Goal: Navigation & Orientation: Find specific page/section

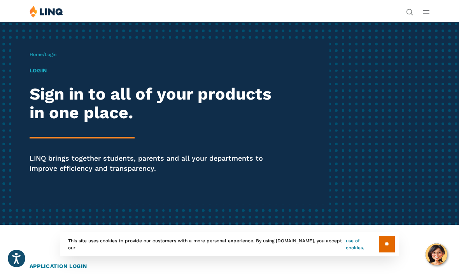
click at [432, 9] on div "Solutions Nutrition Overview NEW School Nutrition Suite School Nutrition State …" at bounding box center [229, 12] width 459 height 15
click at [418, 12] on div "Solutions Nutrition Overview NEW School Nutrition Suite School Nutrition State …" at bounding box center [229, 12] width 459 height 15
click at [423, 13] on line "Open Main Menu" at bounding box center [426, 13] width 6 height 0
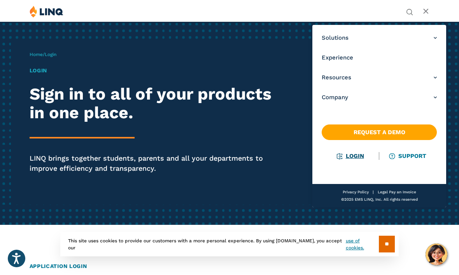
click at [351, 159] on link "Login" at bounding box center [350, 155] width 27 height 7
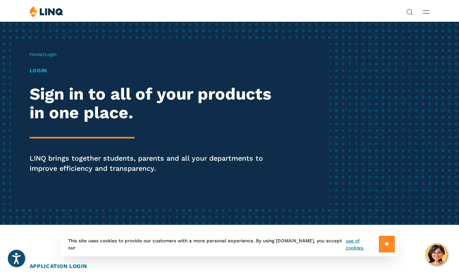
click at [384, 244] on input "**" at bounding box center [387, 244] width 16 height 17
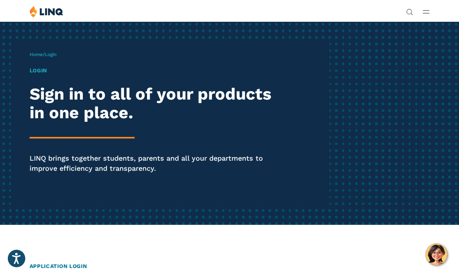
click at [36, 68] on h1 "Login" at bounding box center [156, 71] width 252 height 8
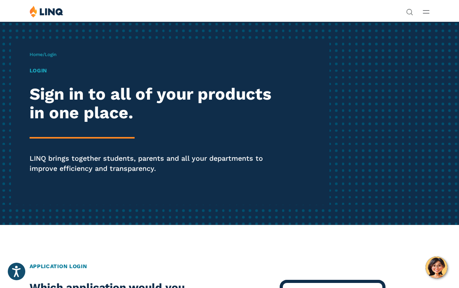
click at [59, 263] on h2 "Application Login" at bounding box center [230, 266] width 400 height 8
click at [40, 65] on div "Home / Login Login Sign in to all of your products in one place. LINQ brings to…" at bounding box center [180, 123] width 300 height 163
click at [54, 54] on span "Login" at bounding box center [51, 54] width 12 height 5
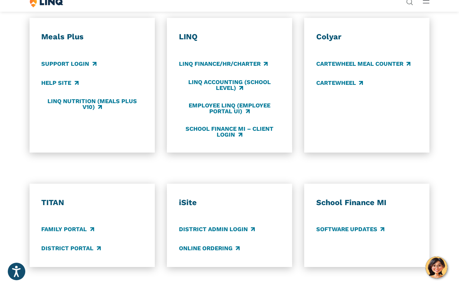
scroll to position [379, 0]
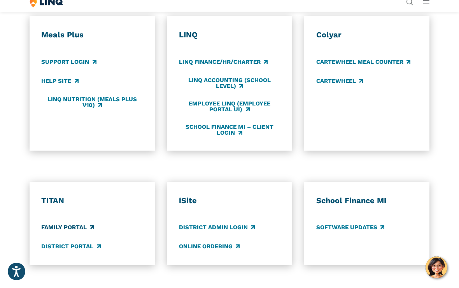
click at [55, 223] on link "Family Portal" at bounding box center [67, 227] width 53 height 9
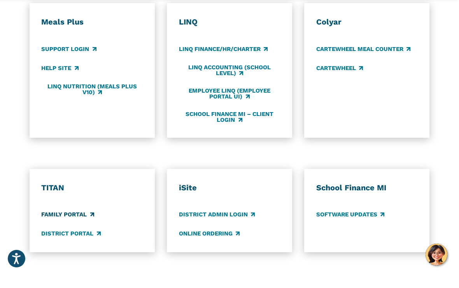
scroll to position [392, 0]
